Goal: Navigation & Orientation: Go to known website

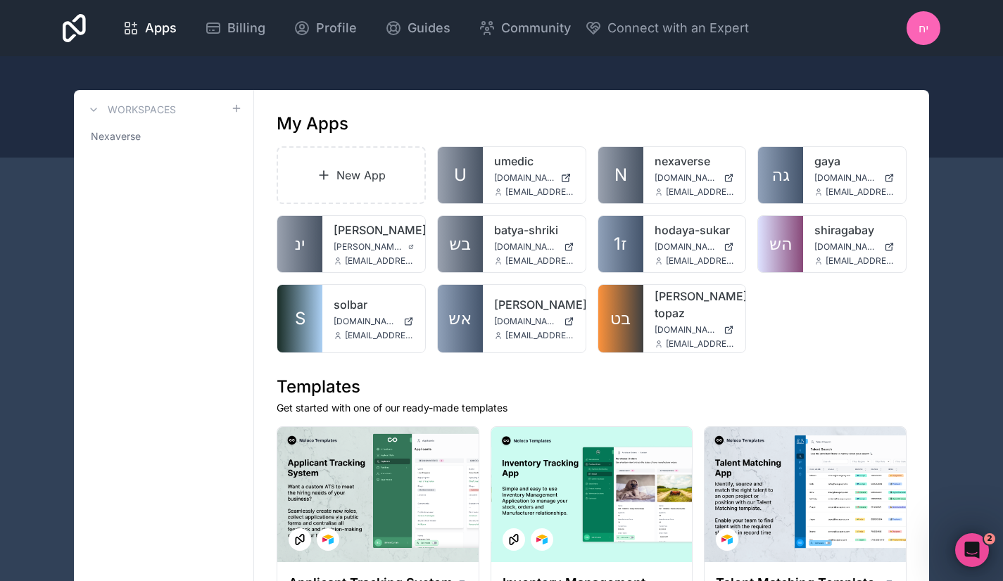
click at [660, 167] on link "nexaverse" at bounding box center [694, 161] width 80 height 17
click at [687, 300] on link "[PERSON_NAME]-topaz" at bounding box center [694, 305] width 80 height 34
